Goal: Find specific page/section: Find specific page/section

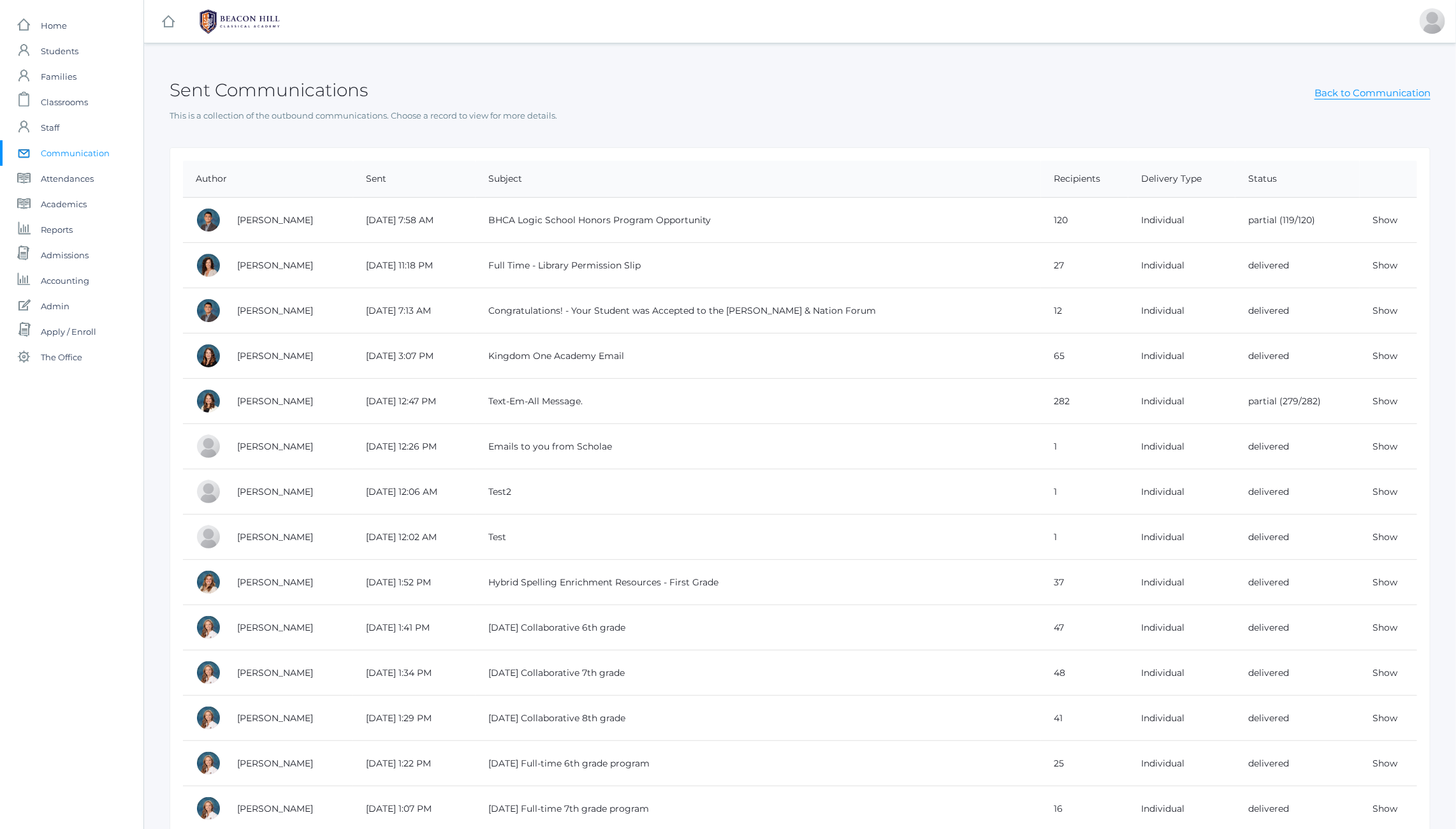
click at [225, 87] on h2 "Sent Communications" at bounding box center [268, 89] width 198 height 20
click at [72, 251] on span "Admissions" at bounding box center [64, 255] width 48 height 25
click at [486, 95] on div "Sent Communications Back to Communication" at bounding box center [799, 83] width 1261 height 47
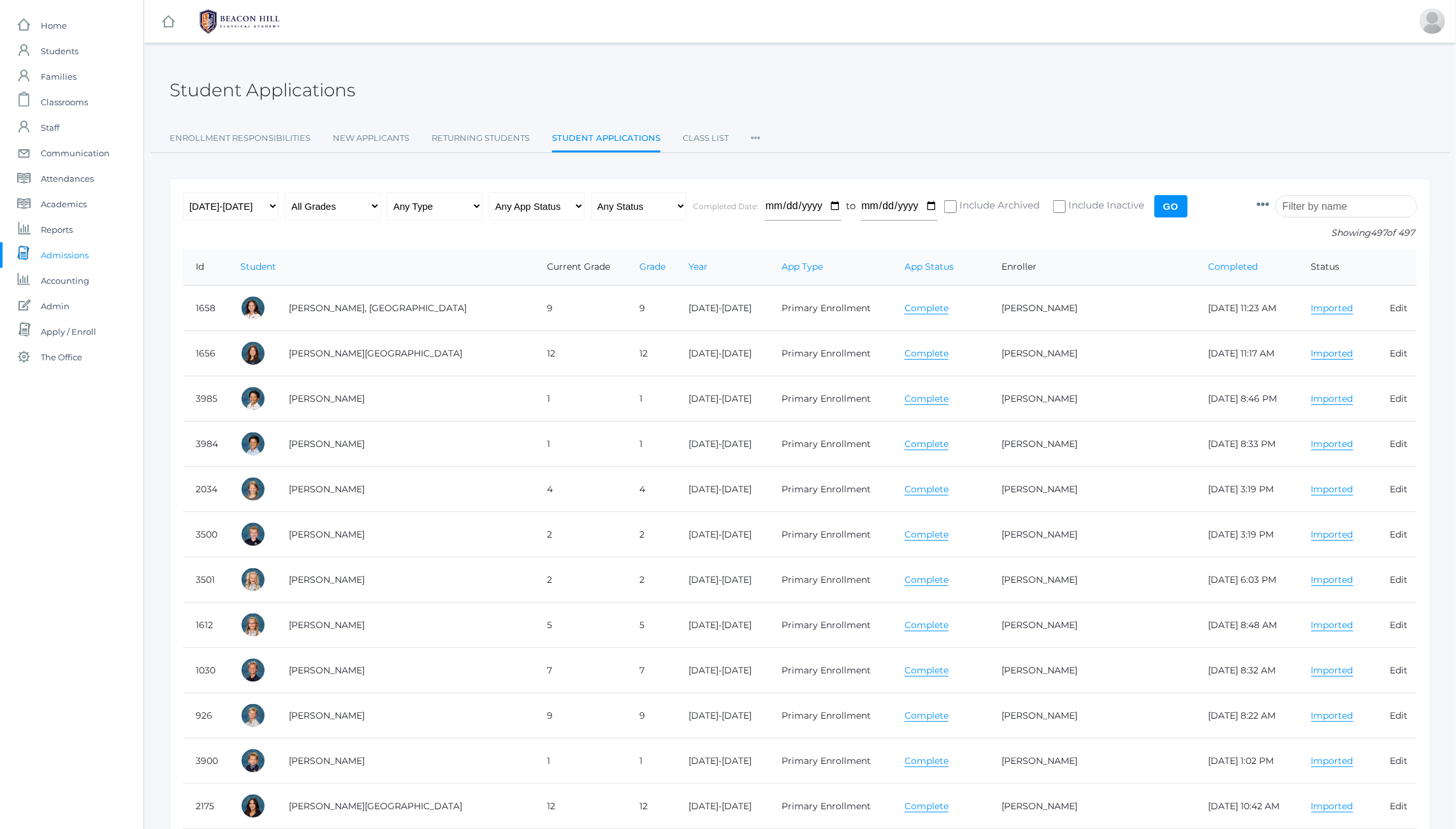
click at [978, 102] on div "Student Applications" at bounding box center [799, 83] width 1261 height 47
click at [391, 90] on div "Student Applications" at bounding box center [799, 83] width 1261 height 47
click at [222, 82] on h2 "Student Applications" at bounding box center [261, 89] width 185 height 20
